Goal: Task Accomplishment & Management: Manage account settings

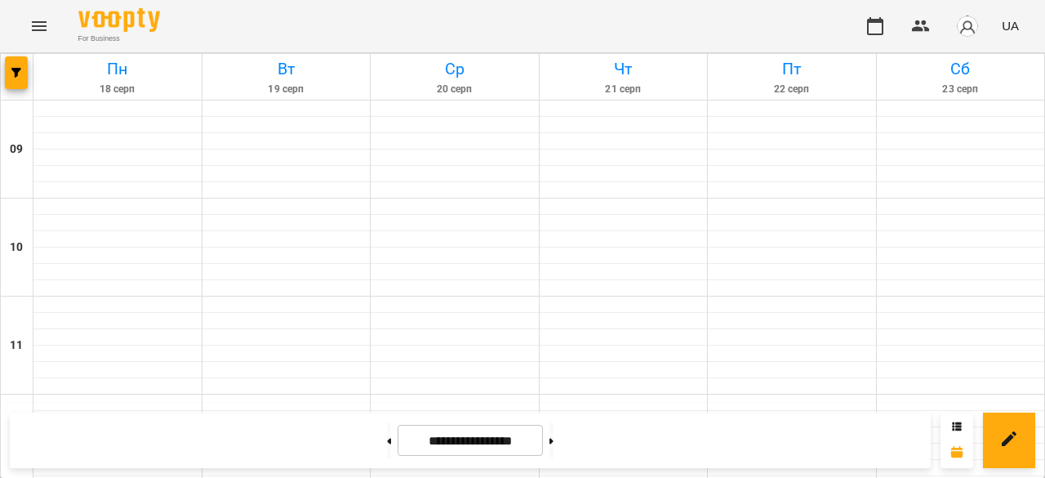
scroll to position [408, 0]
click at [10, 78] on button "button" at bounding box center [16, 72] width 23 height 33
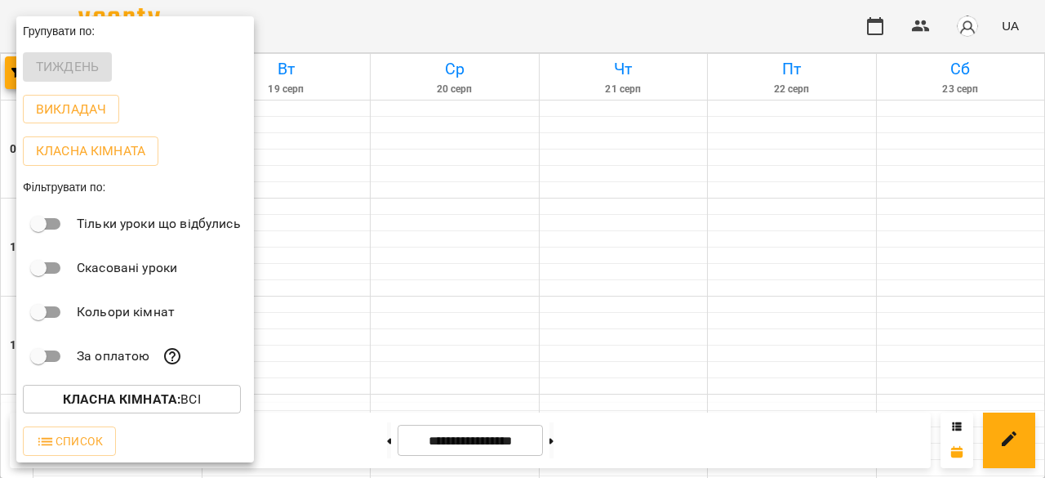
click at [286, 228] on div at bounding box center [522, 239] width 1045 height 478
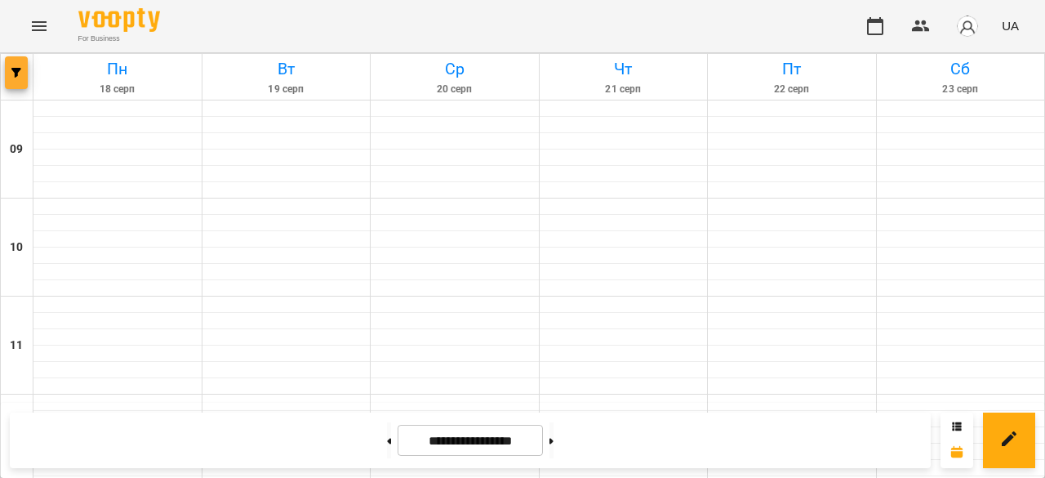
click at [21, 72] on span "button" at bounding box center [16, 73] width 23 height 10
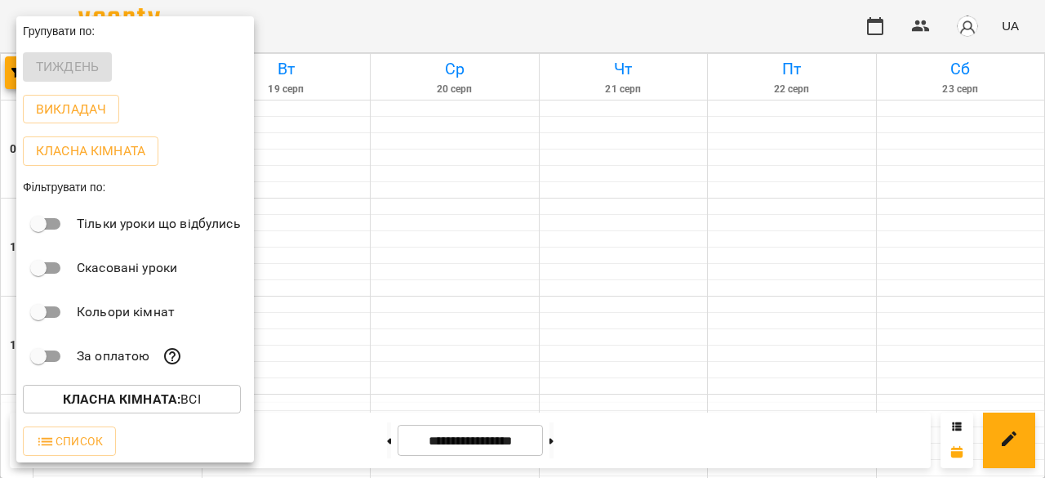
click at [320, 230] on div at bounding box center [522, 239] width 1045 height 478
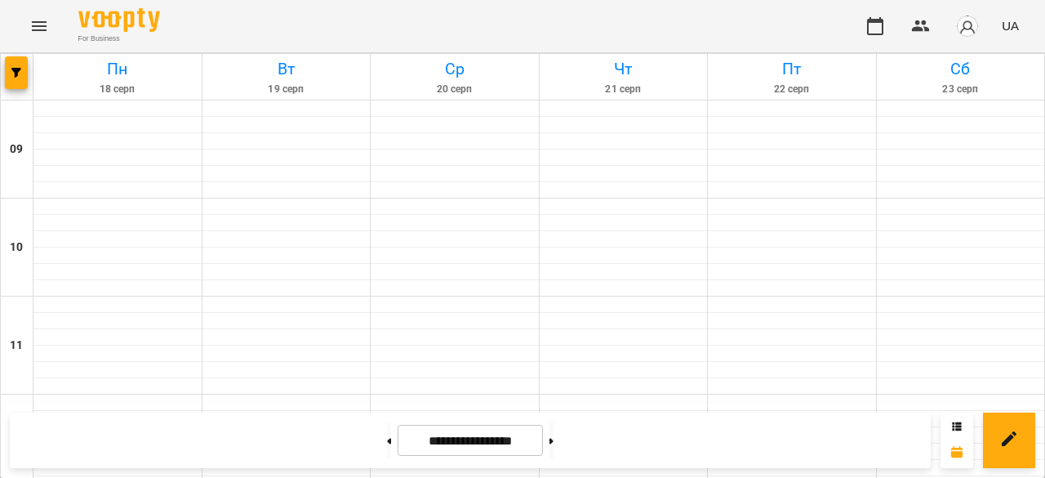
scroll to position [707, 0]
click at [33, 21] on icon "Menu" at bounding box center [39, 26] width 15 height 10
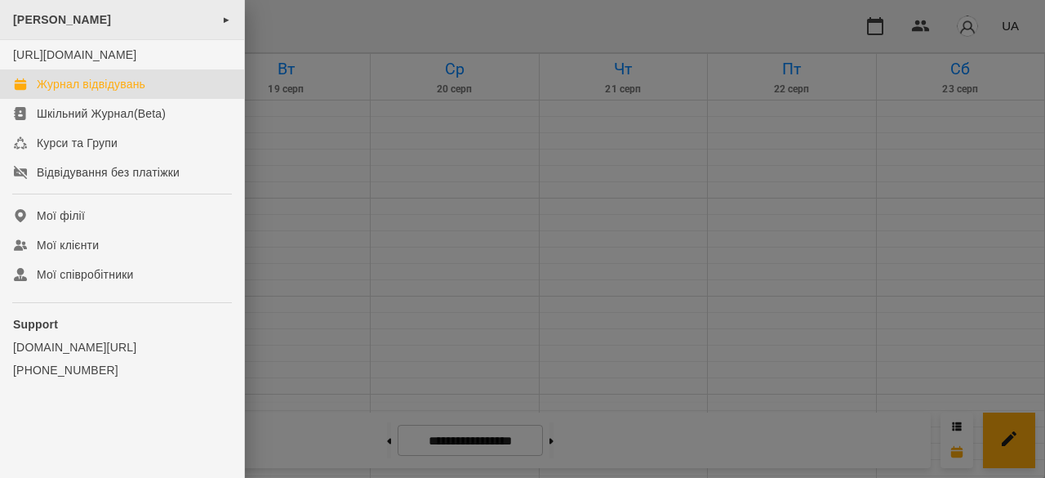
click at [56, 27] on div "[PERSON_NAME] ►" at bounding box center [122, 20] width 244 height 40
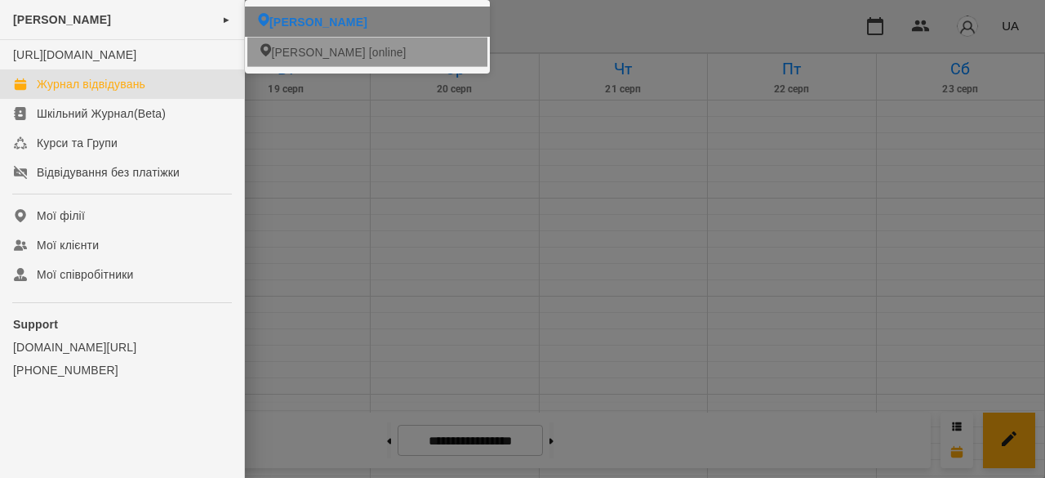
click at [299, 42] on li "[PERSON_NAME] [online]" at bounding box center [367, 51] width 240 height 29
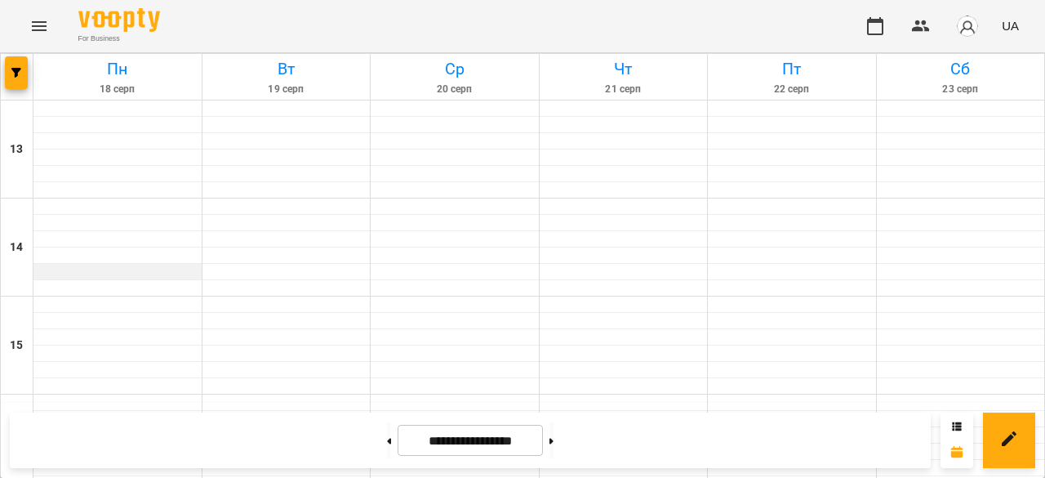
scroll to position [479, 0]
click at [23, 75] on span "button" at bounding box center [16, 73] width 23 height 10
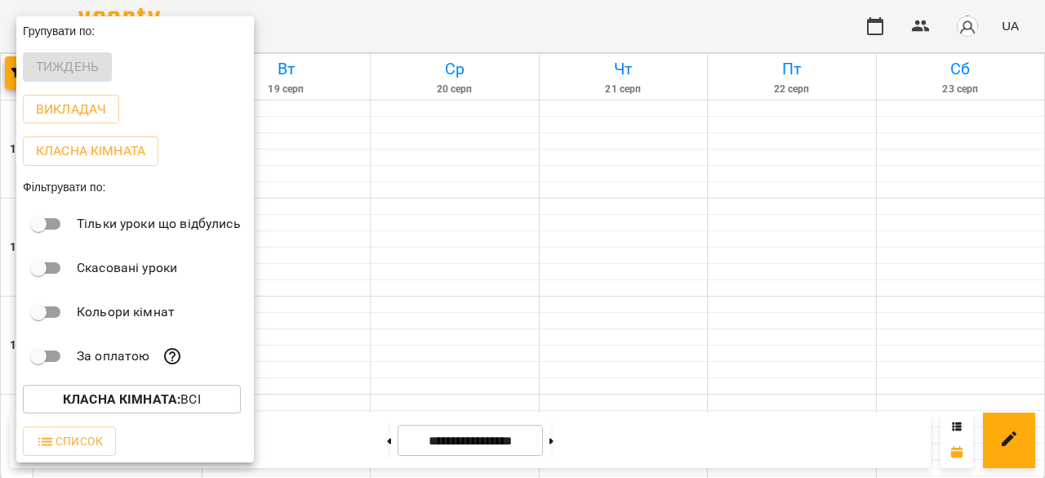
click at [355, 208] on div at bounding box center [522, 239] width 1045 height 478
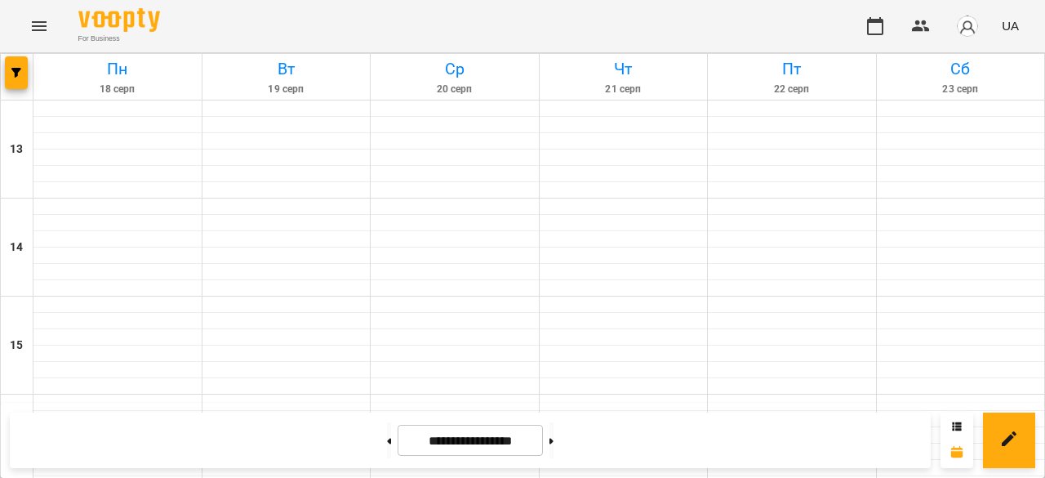
scroll to position [0, 0]
click at [34, 22] on icon "Menu" at bounding box center [39, 26] width 15 height 10
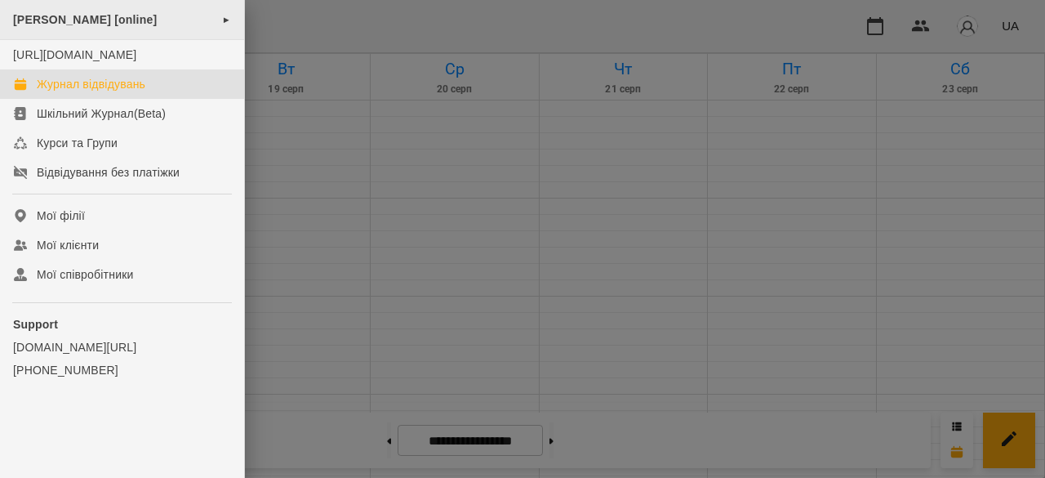
click at [134, 27] on div "[PERSON_NAME] [online] ►" at bounding box center [122, 20] width 244 height 40
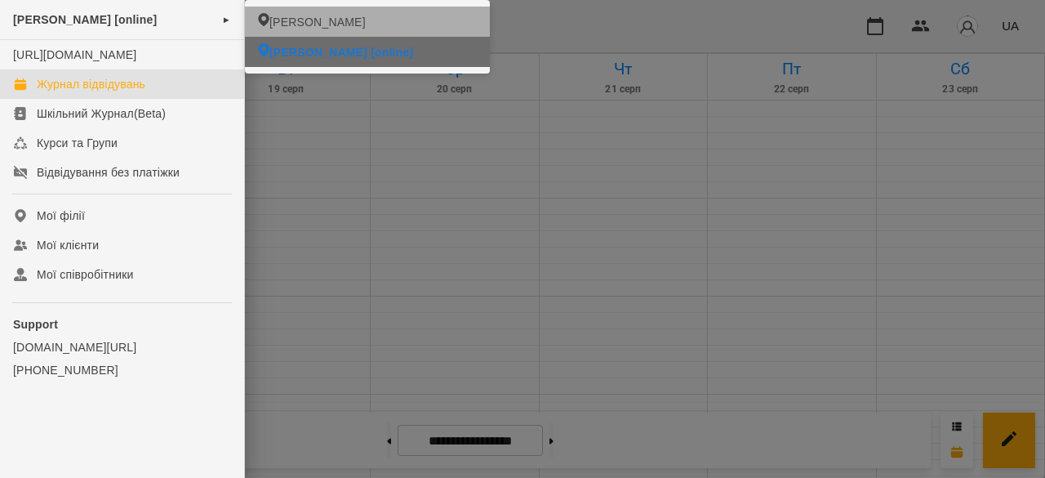
click at [345, 56] on span "[PERSON_NAME] [online]" at bounding box center [342, 52] width 144 height 16
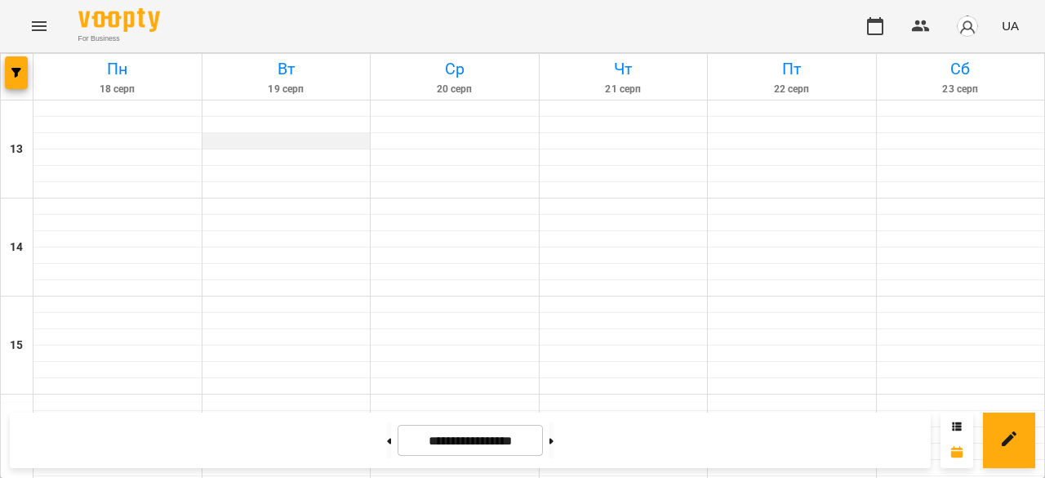
scroll to position [479, 0]
click at [14, 69] on icon "button" at bounding box center [16, 73] width 10 height 10
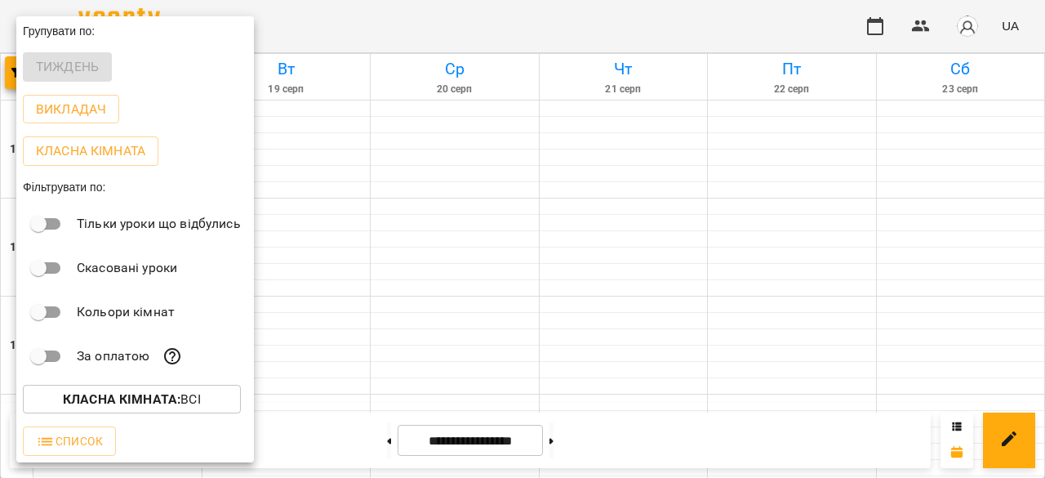
click at [321, 166] on div at bounding box center [522, 239] width 1045 height 478
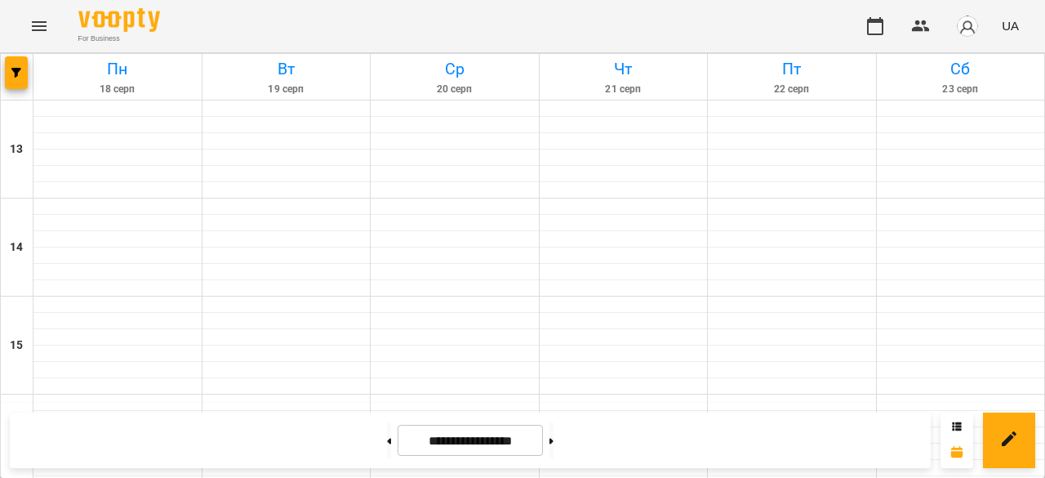
click at [34, 20] on icon "Menu" at bounding box center [39, 26] width 20 height 20
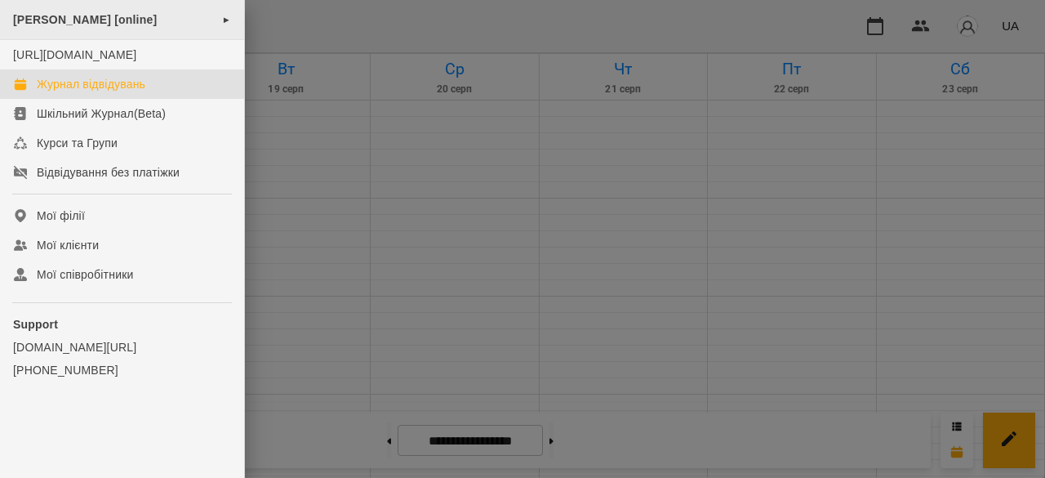
click at [105, 25] on span "[PERSON_NAME] [online]" at bounding box center [85, 19] width 144 height 13
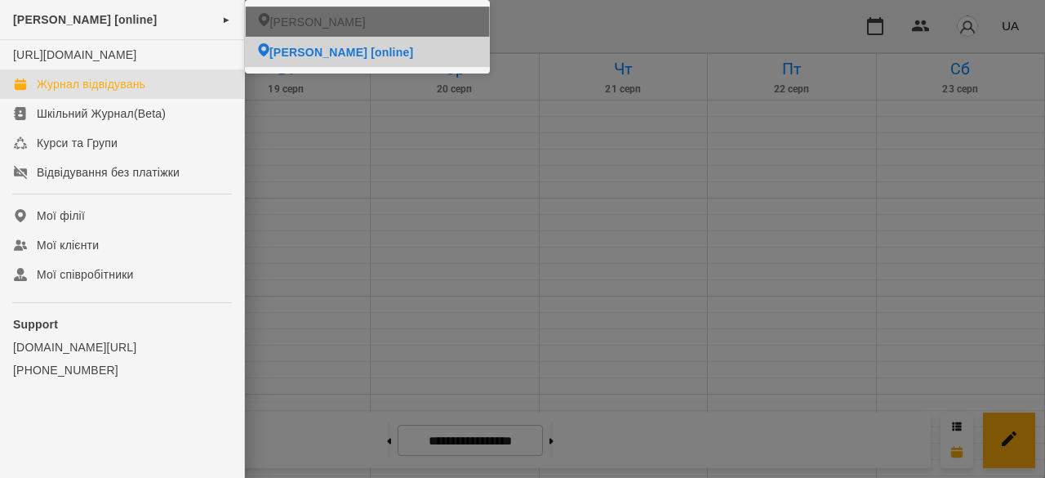
click at [297, 24] on span "[PERSON_NAME]" at bounding box center [318, 22] width 96 height 16
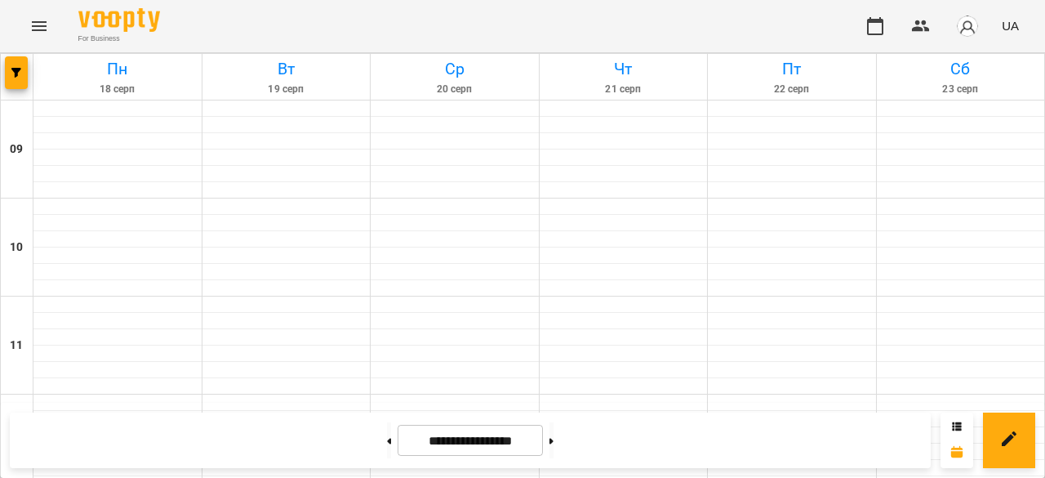
scroll to position [462, 0]
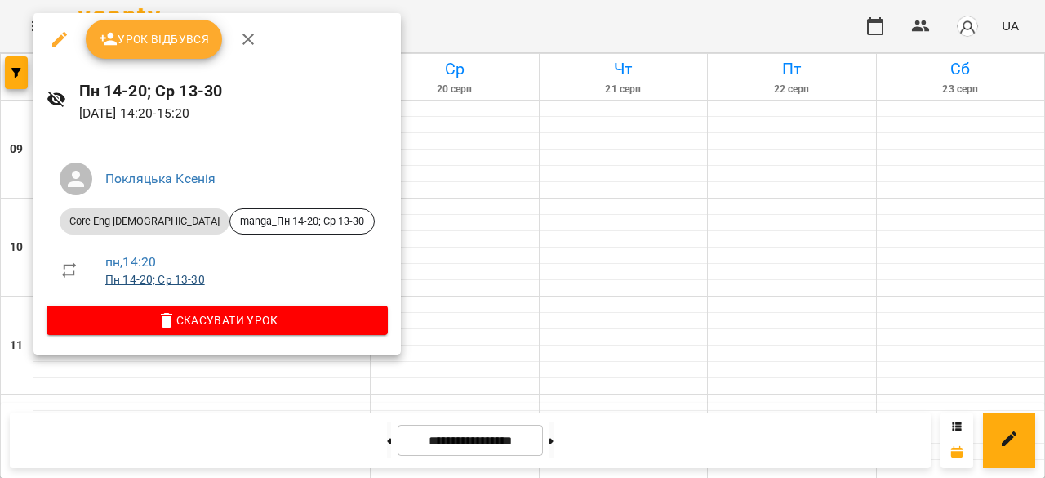
click at [140, 280] on link "Пн 14-20; Ср 13-30" at bounding box center [155, 279] width 100 height 13
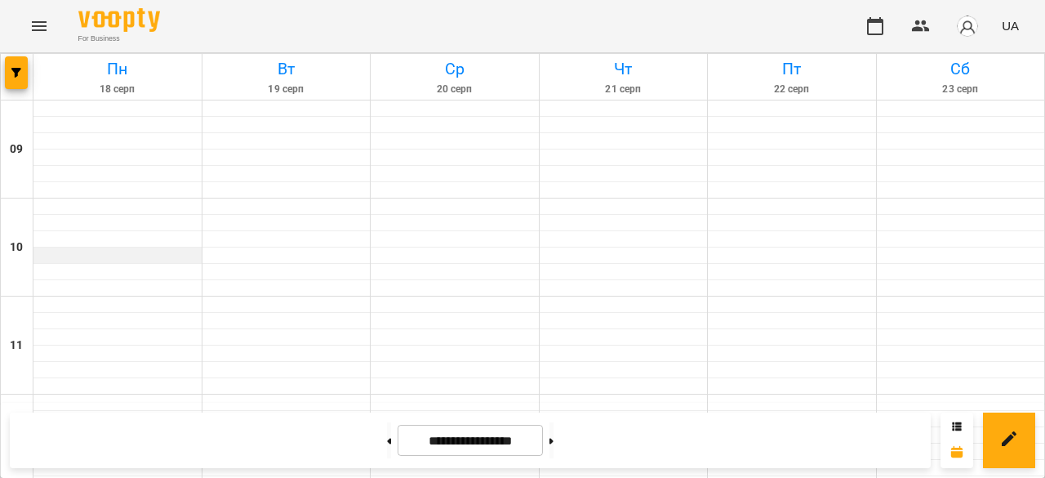
scroll to position [408, 0]
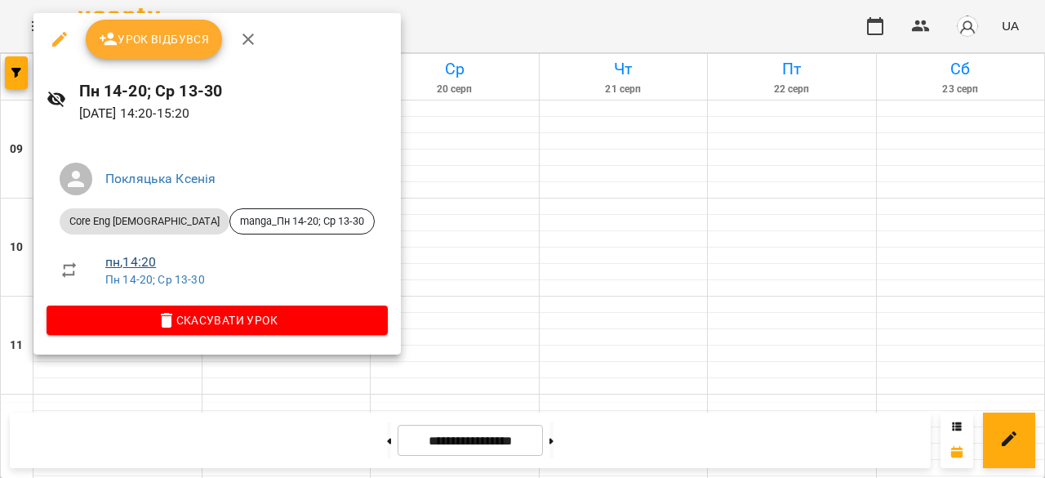
click at [132, 256] on link "пн , 14:20" at bounding box center [130, 262] width 51 height 16
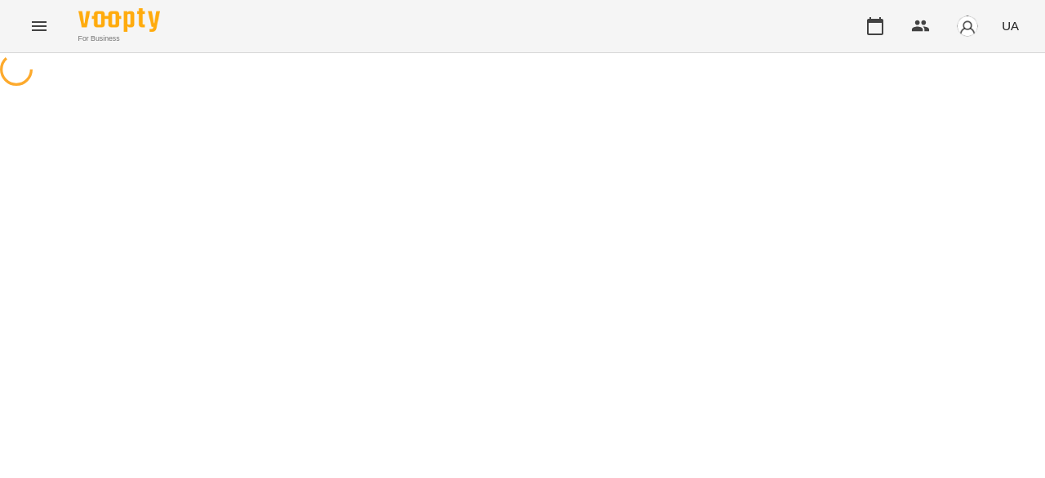
select select "*"
select select "**********"
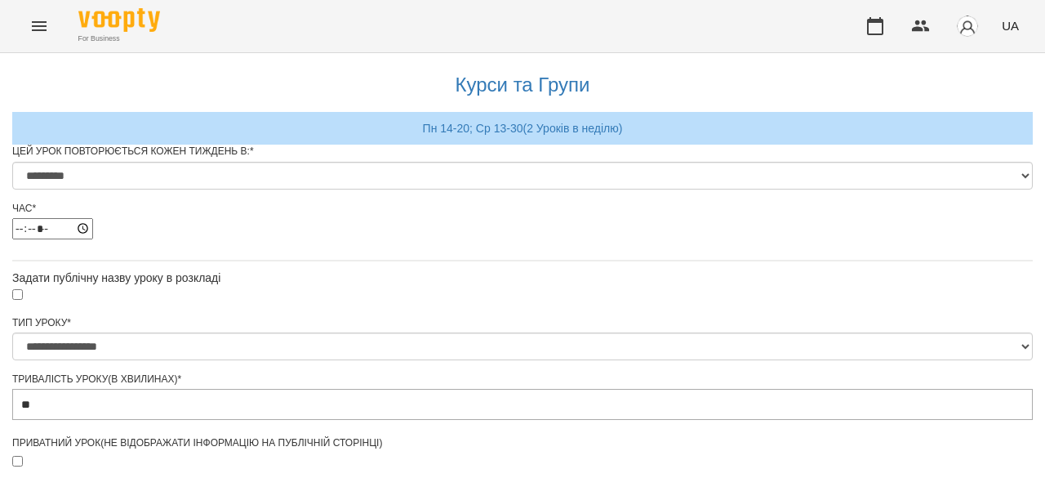
scroll to position [653, 0]
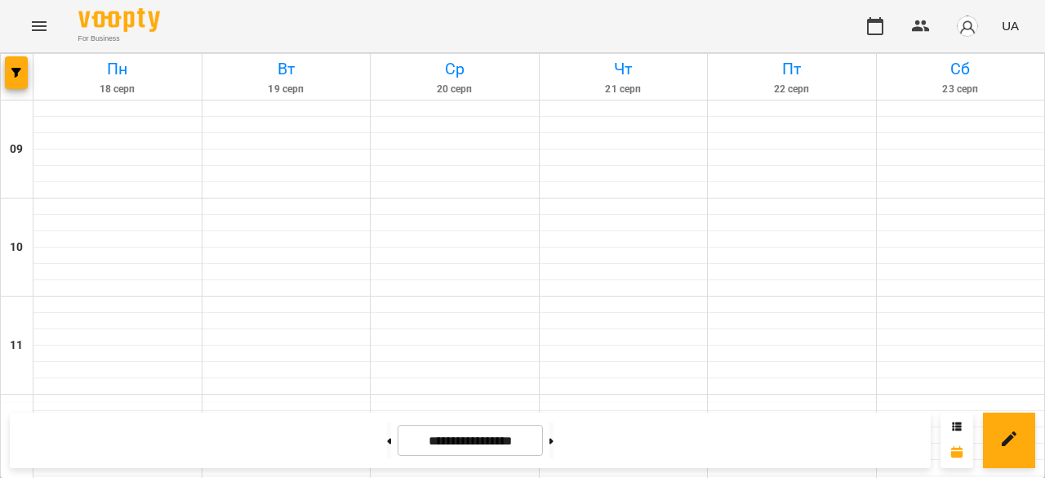
scroll to position [408, 0]
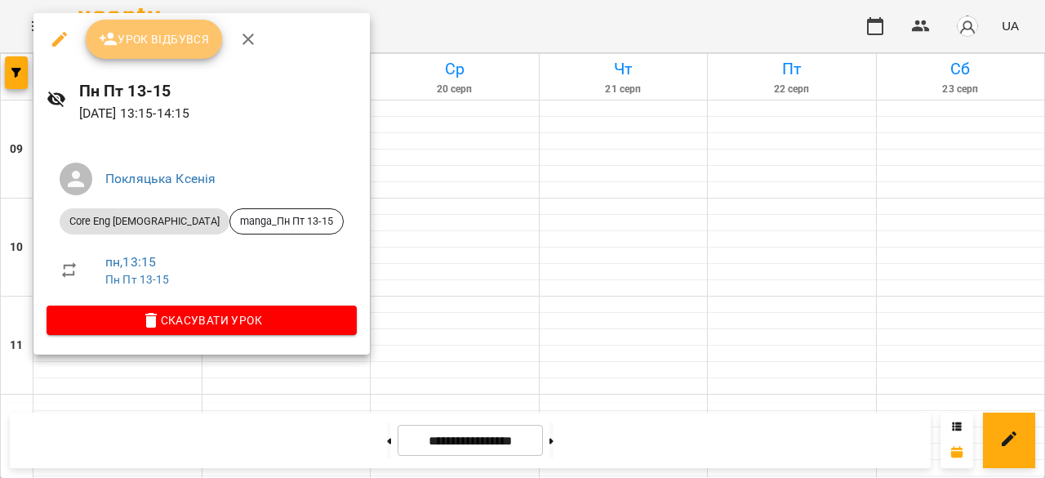
click at [157, 43] on span "Урок відбувся" at bounding box center [154, 39] width 111 height 20
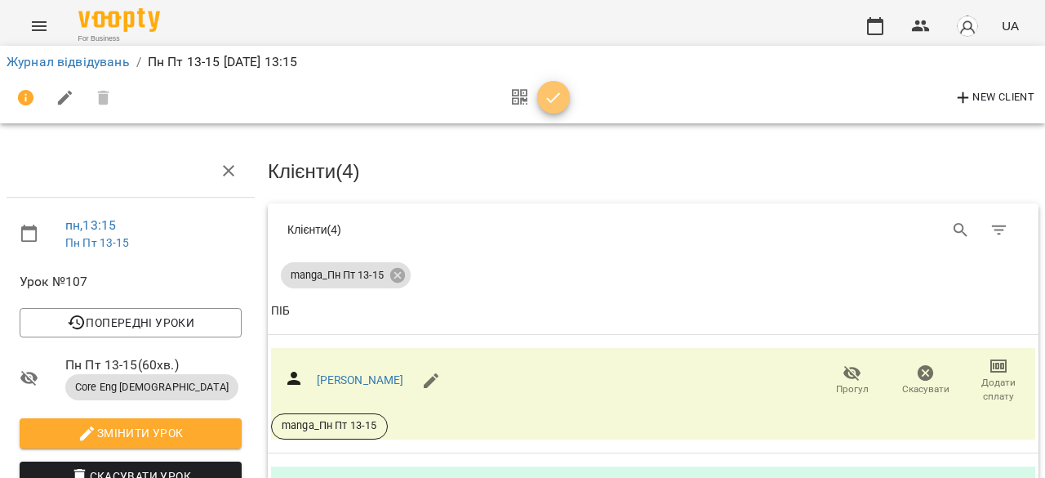
click at [546, 103] on icon "button" at bounding box center [554, 98] width 20 height 20
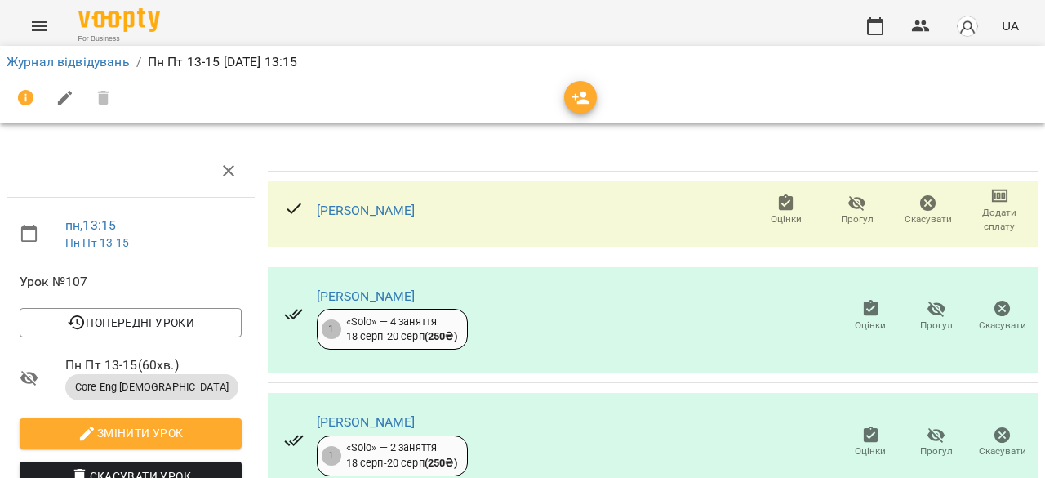
click at [849, 203] on icon "button" at bounding box center [858, 204] width 20 height 20
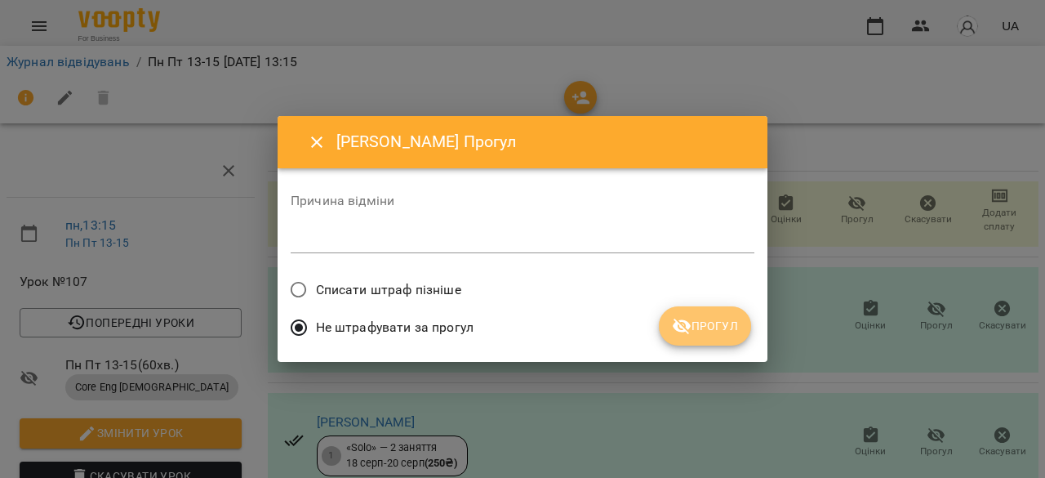
click at [684, 323] on icon "submit" at bounding box center [682, 326] width 20 height 20
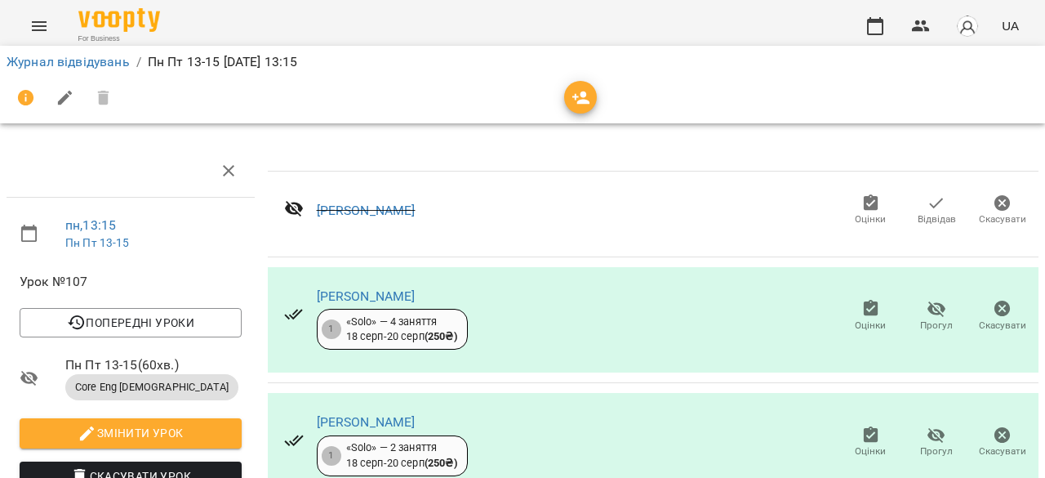
scroll to position [163, 0]
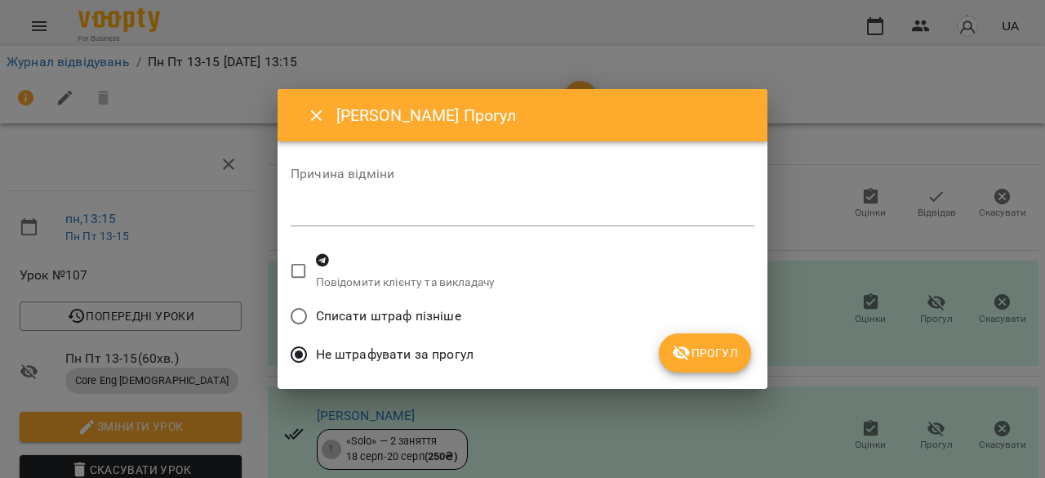
click at [717, 359] on span "Прогул" at bounding box center [705, 353] width 66 height 20
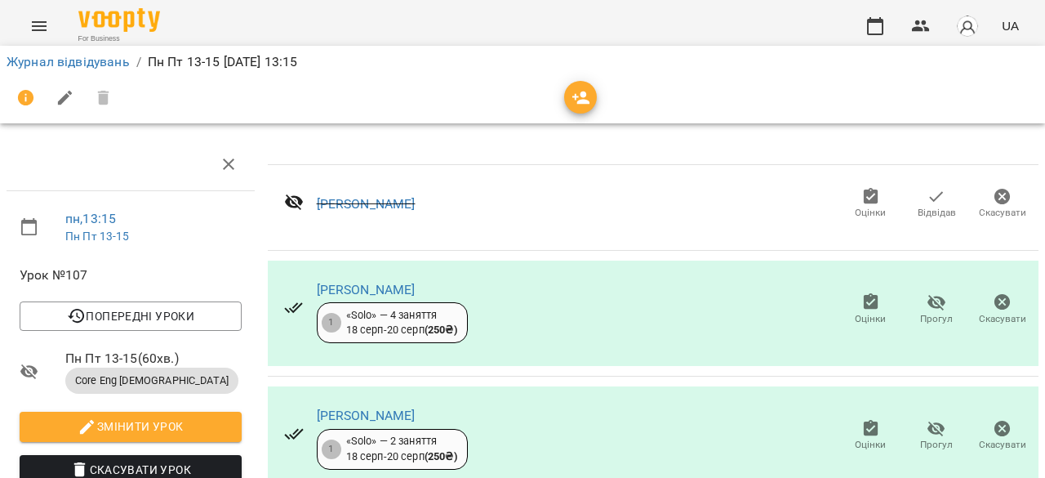
scroll to position [82, 0]
click at [867, 419] on icon "button" at bounding box center [872, 429] width 20 height 20
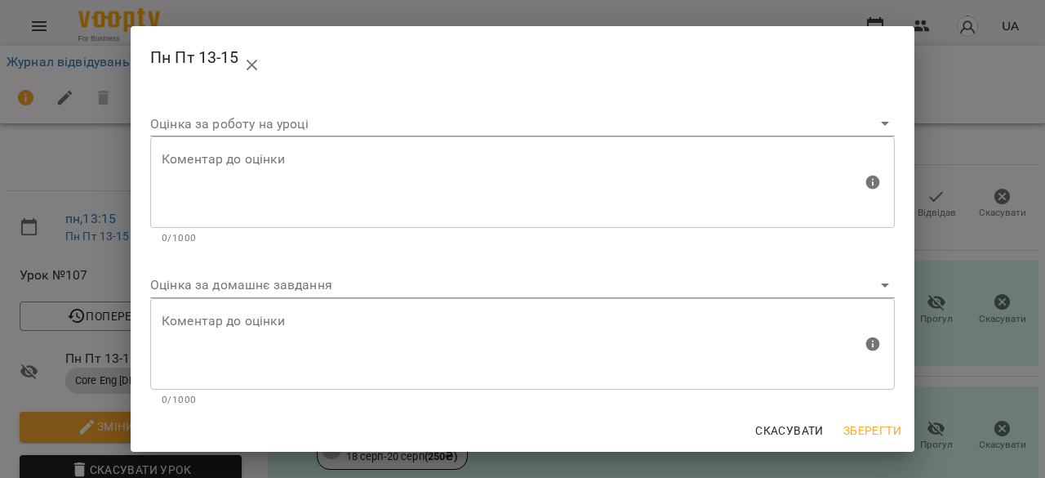
click at [730, 293] on body "For Business UA Журнал відвідувань / Пн Пт 13-15 пн, 18 серп 2025 13:15 пн , 13…" at bounding box center [522, 343] width 1045 height 686
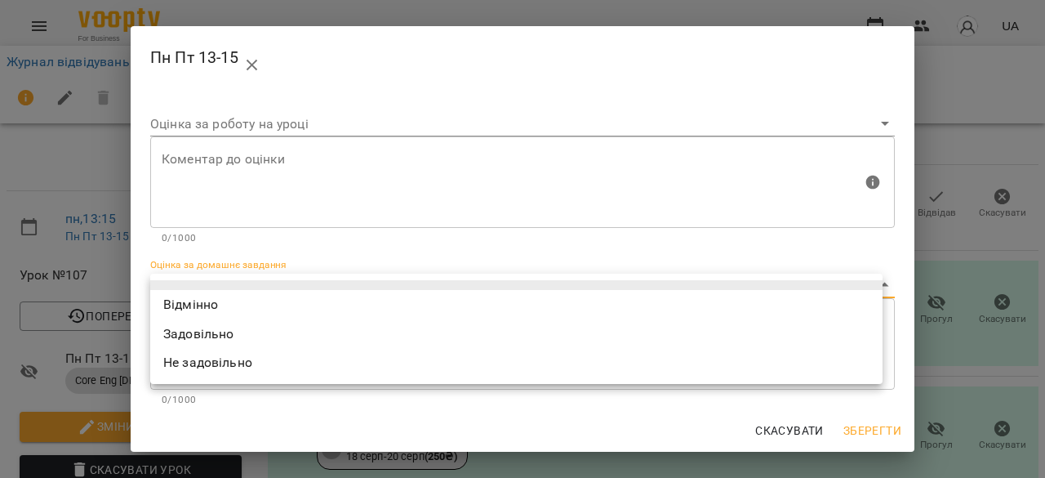
click at [707, 311] on li "Відмінно" at bounding box center [516, 304] width 733 height 29
type input "*********"
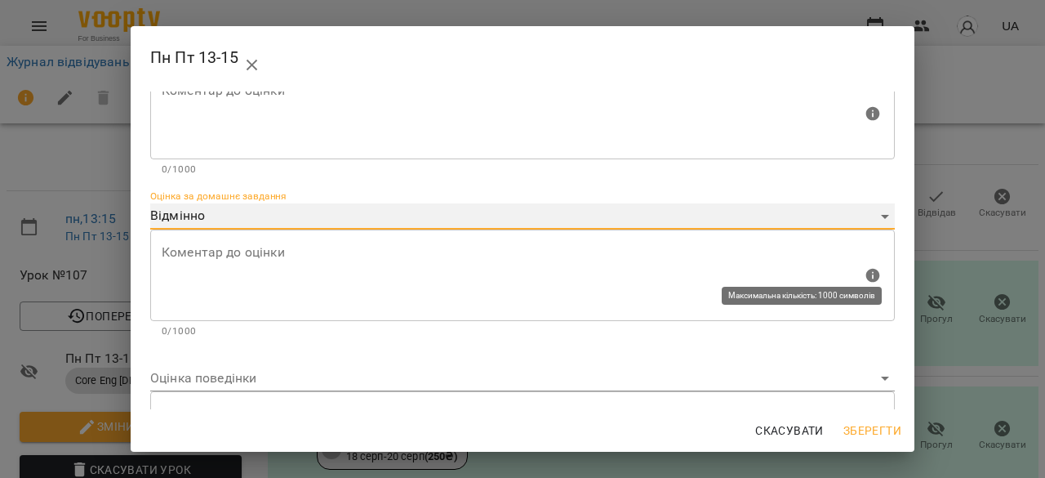
scroll to position [163, 0]
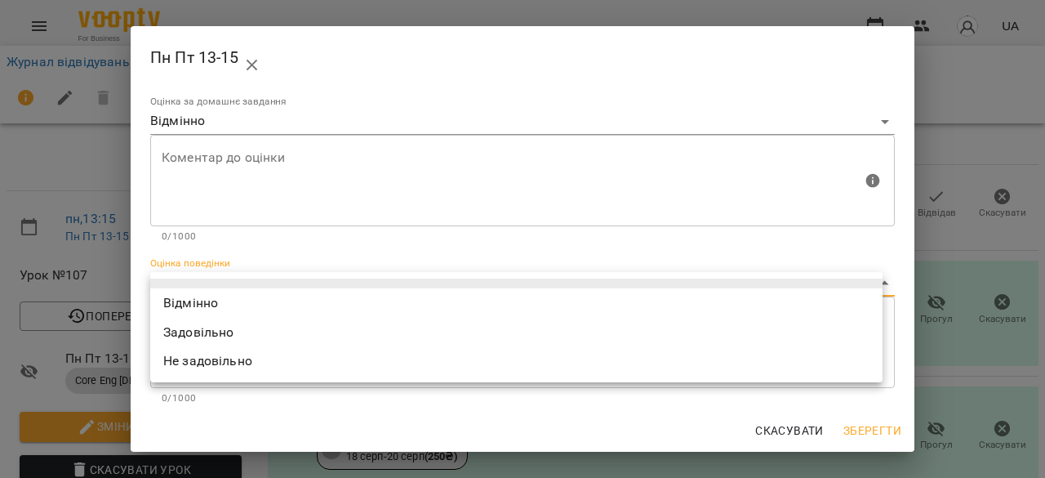
click at [760, 289] on body "For Business UA Журнал відвідувань / Пн Пт 13-15 пн, 18 серп 2025 13:15 пн , 13…" at bounding box center [522, 343] width 1045 height 686
click at [759, 301] on li "Відмінно" at bounding box center [516, 302] width 733 height 29
type input "*********"
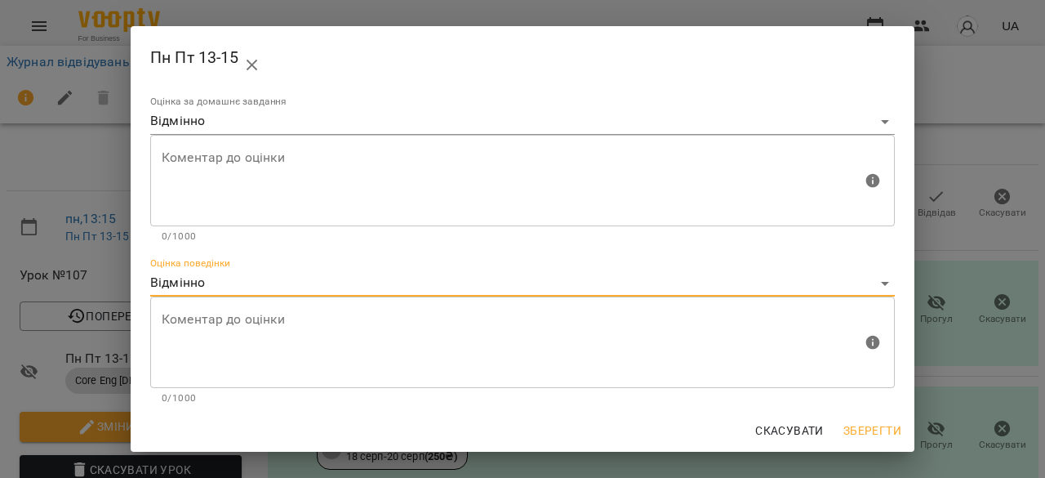
click at [876, 422] on span "Зберегти" at bounding box center [873, 431] width 58 height 20
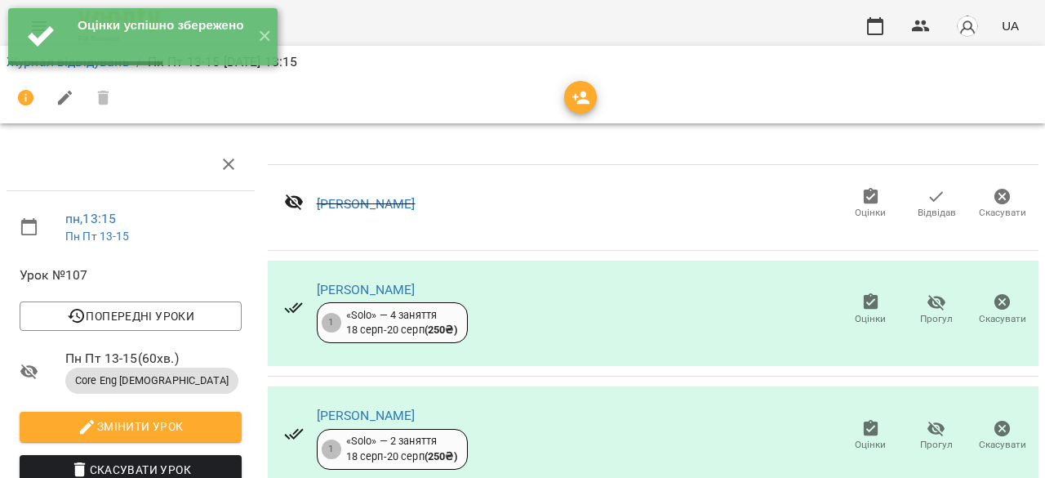
scroll to position [0, 0]
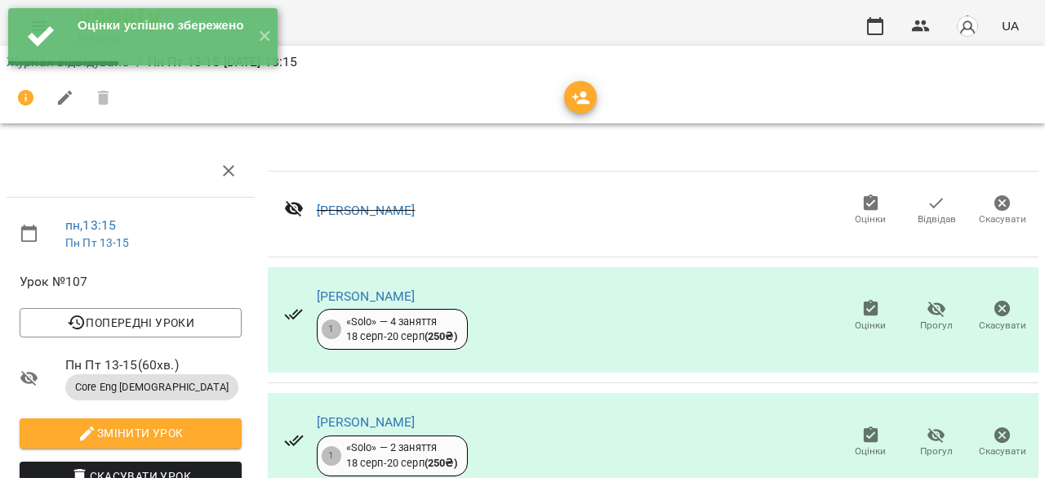
click at [863, 317] on icon "button" at bounding box center [872, 309] width 20 height 20
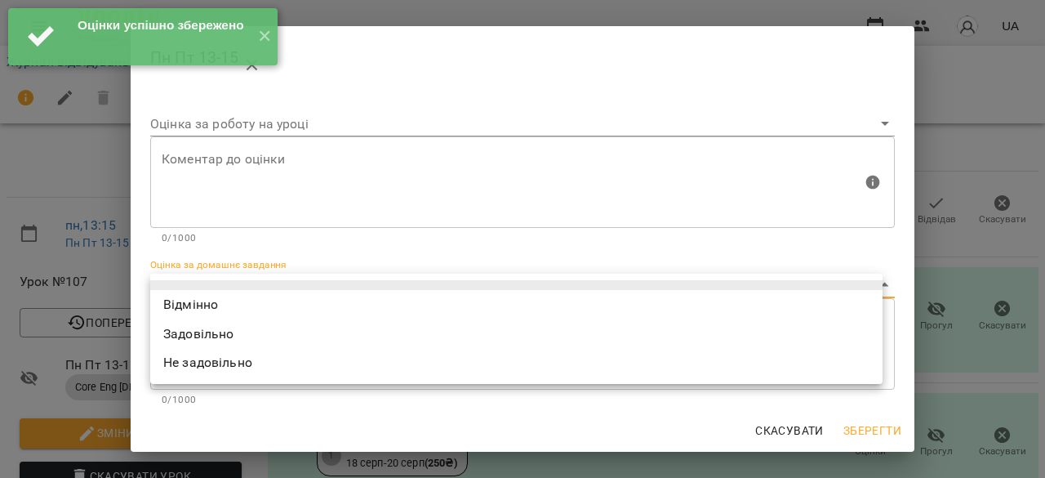
click at [761, 277] on body "Оцінки успішно збережено ✕ For Business UA Журнал відвідувань / Пн Пт 13-15 пн,…" at bounding box center [522, 343] width 1045 height 686
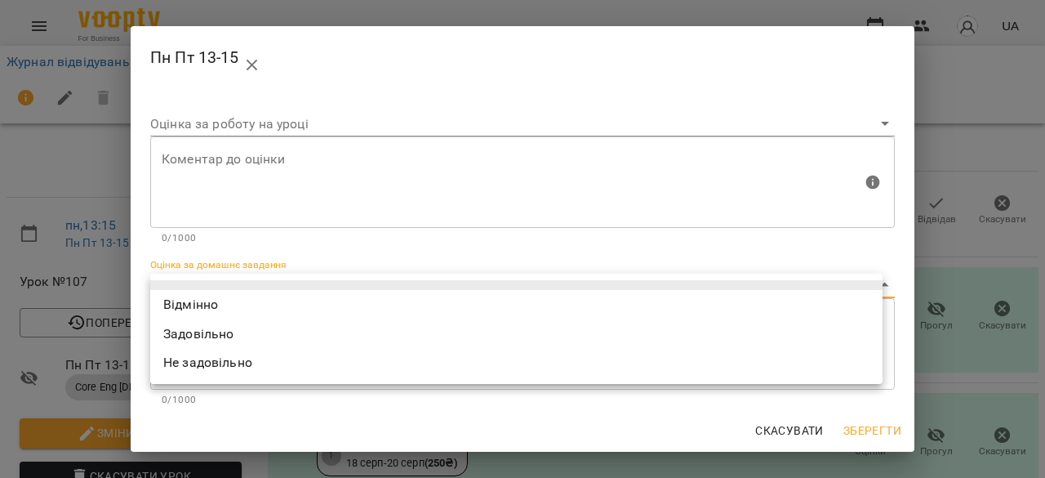
click at [670, 337] on li "Задовільно" at bounding box center [516, 333] width 733 height 29
type input "**********"
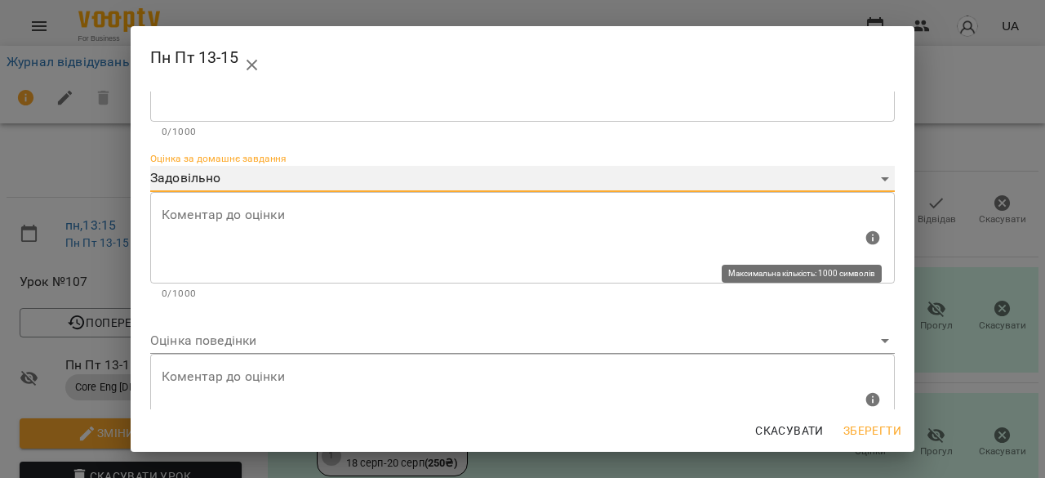
scroll to position [166, 0]
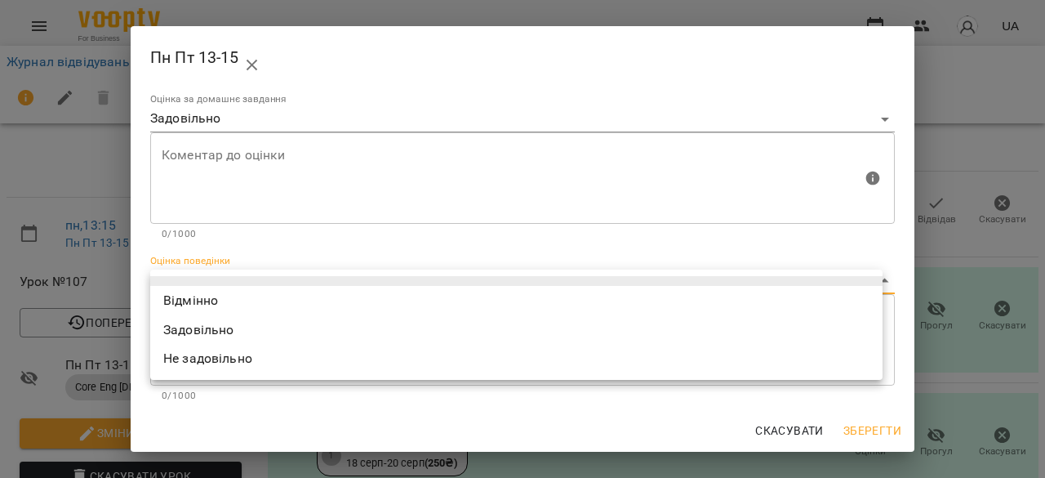
click at [687, 280] on body "For Business UA Журнал відвідувань / Пн Пт 13-15 пн, 18 серп 2025 13:15 пн , 13…" at bounding box center [522, 343] width 1045 height 686
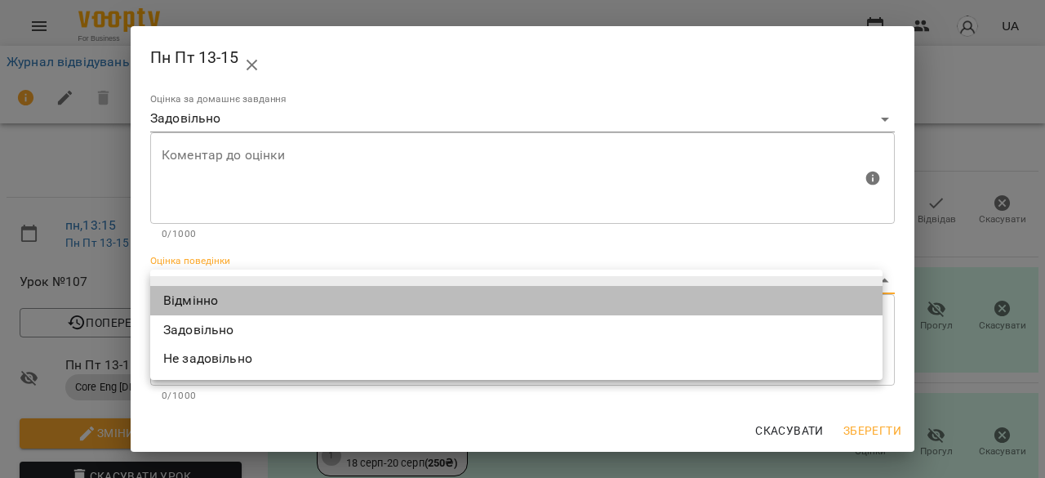
click at [680, 301] on li "Відмінно" at bounding box center [516, 300] width 733 height 29
type input "*********"
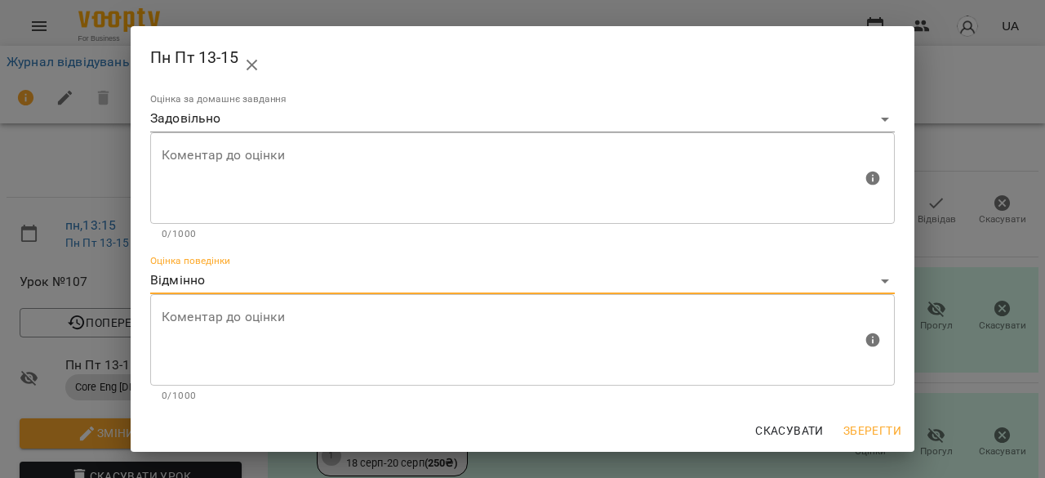
click at [876, 426] on span "Зберегти" at bounding box center [873, 431] width 58 height 20
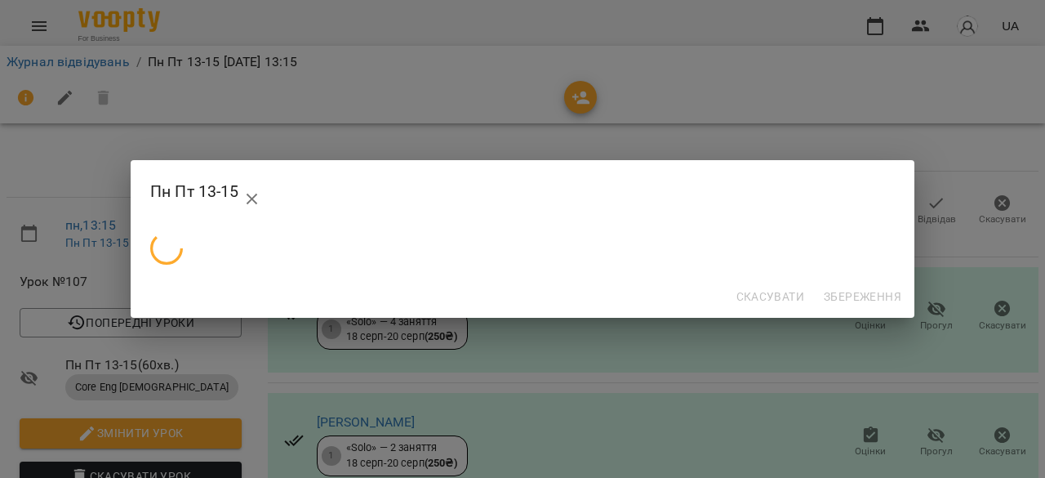
scroll to position [0, 0]
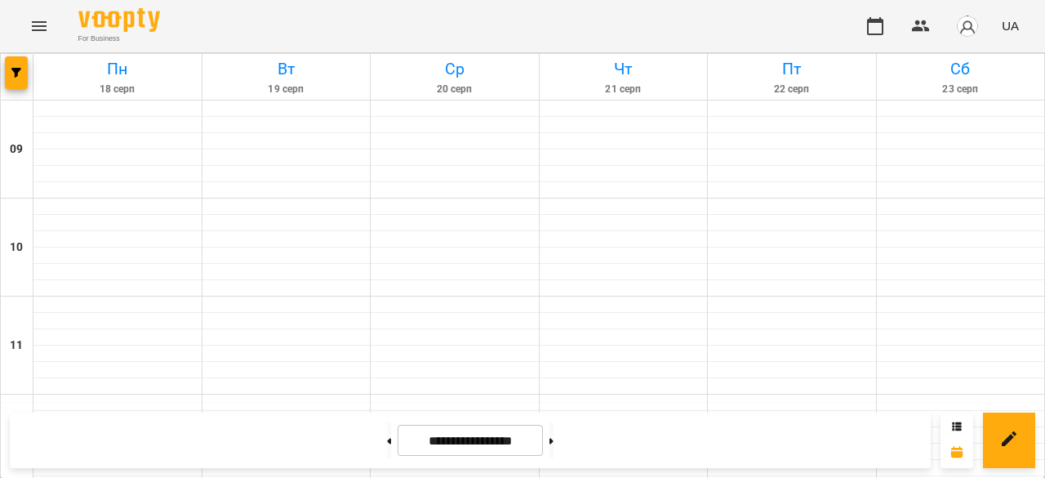
scroll to position [408, 0]
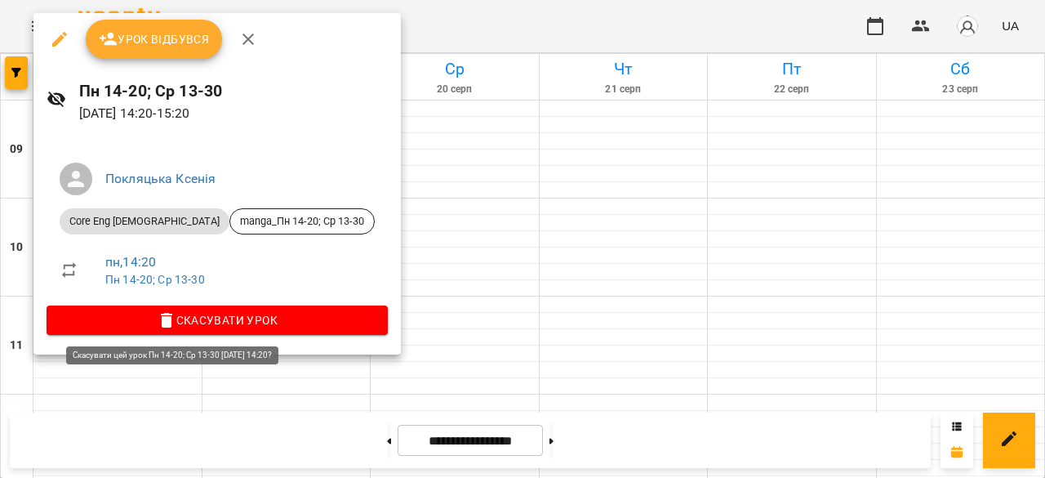
click at [172, 320] on span "Скасувати Урок" at bounding box center [217, 320] width 315 height 20
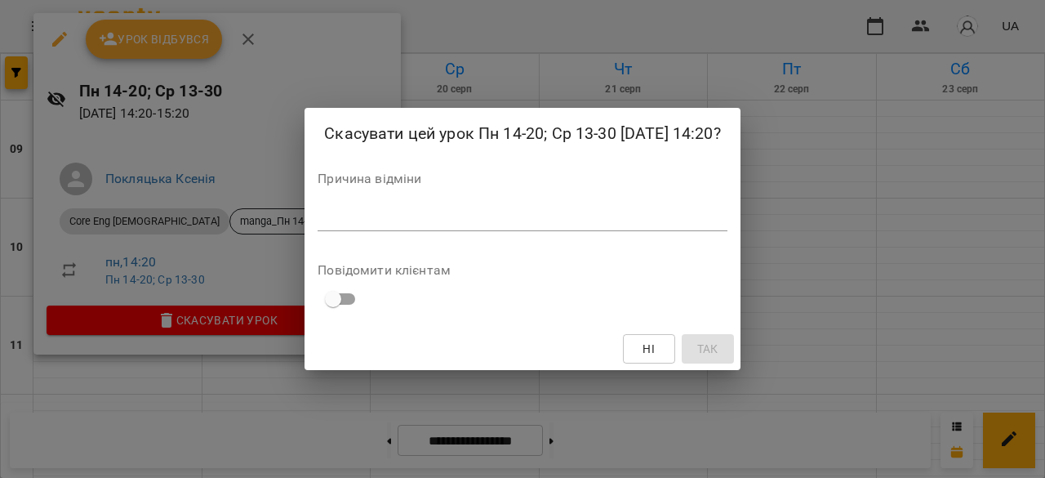
click at [892, 169] on div "Скасувати цей урок Пн 14-20; Ср 13-30 18 серп 2025 14:20? Причина відміни * Пов…" at bounding box center [522, 239] width 1045 height 478
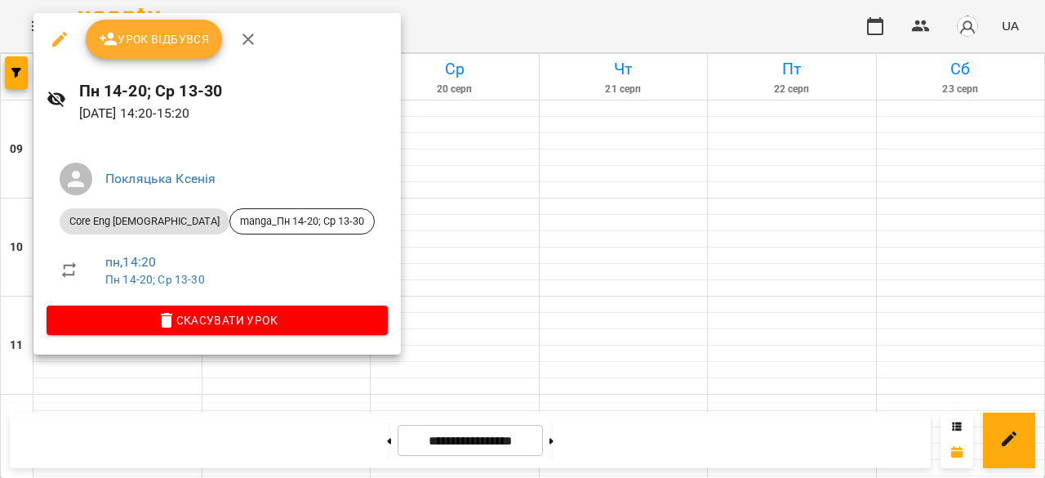
click at [337, 361] on div at bounding box center [522, 239] width 1045 height 478
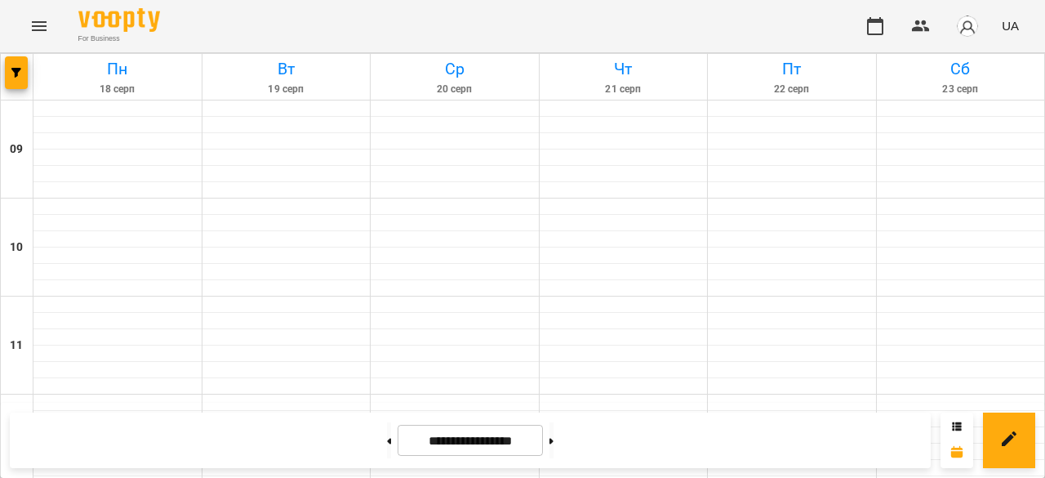
scroll to position [572, 0]
